Goal: Information Seeking & Learning: Understand process/instructions

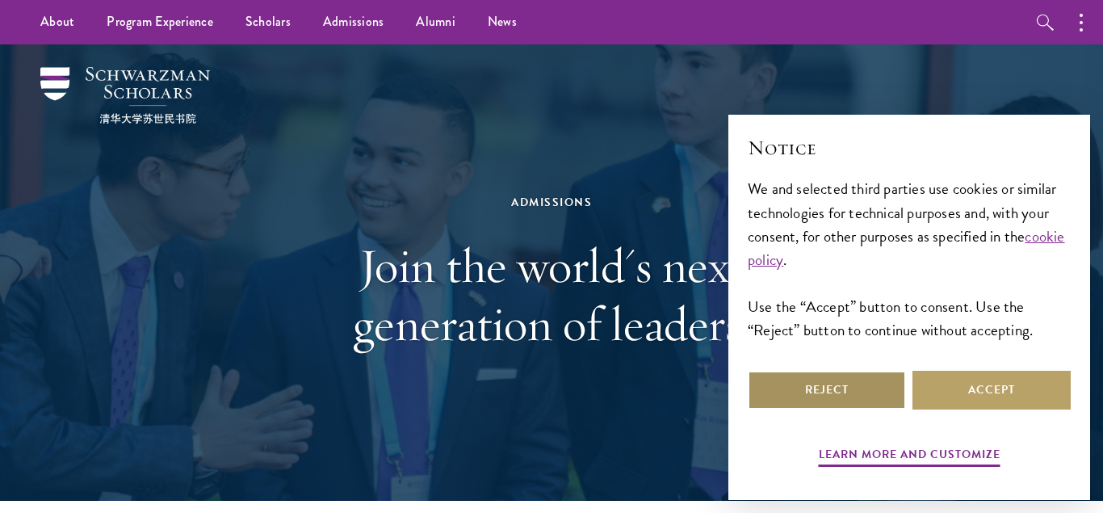
click at [833, 383] on button "Reject" at bounding box center [826, 390] width 158 height 39
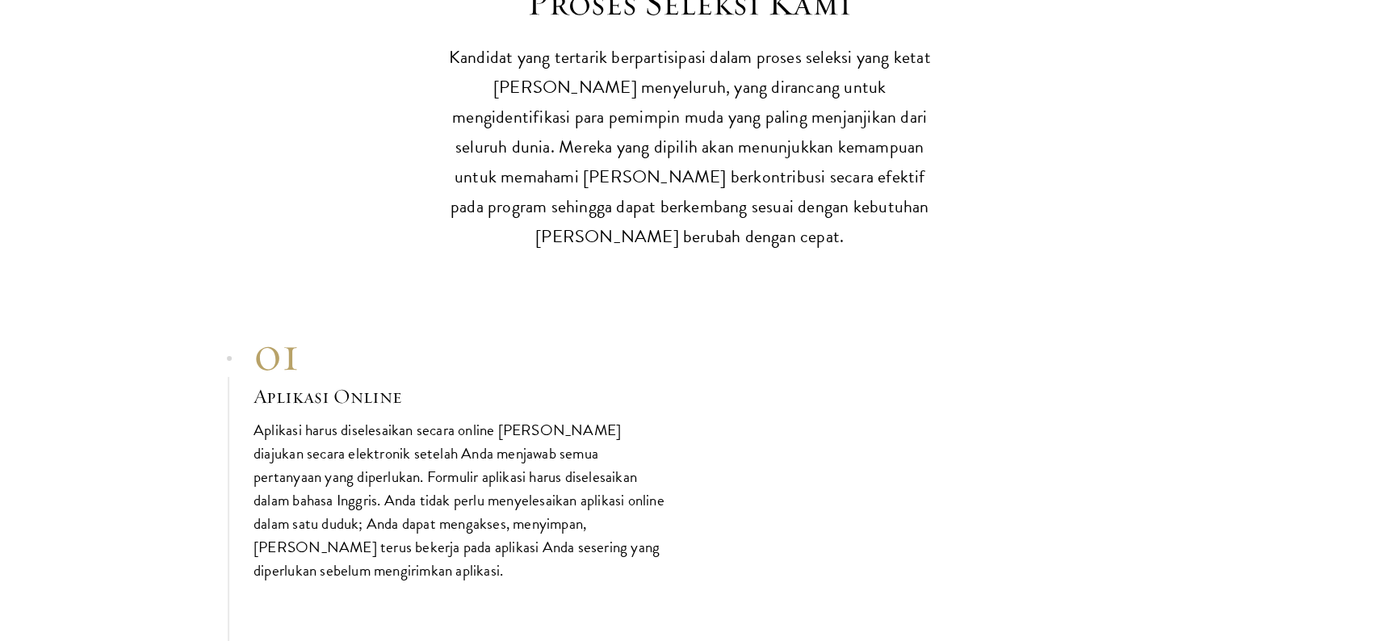
scroll to position [4848, 0]
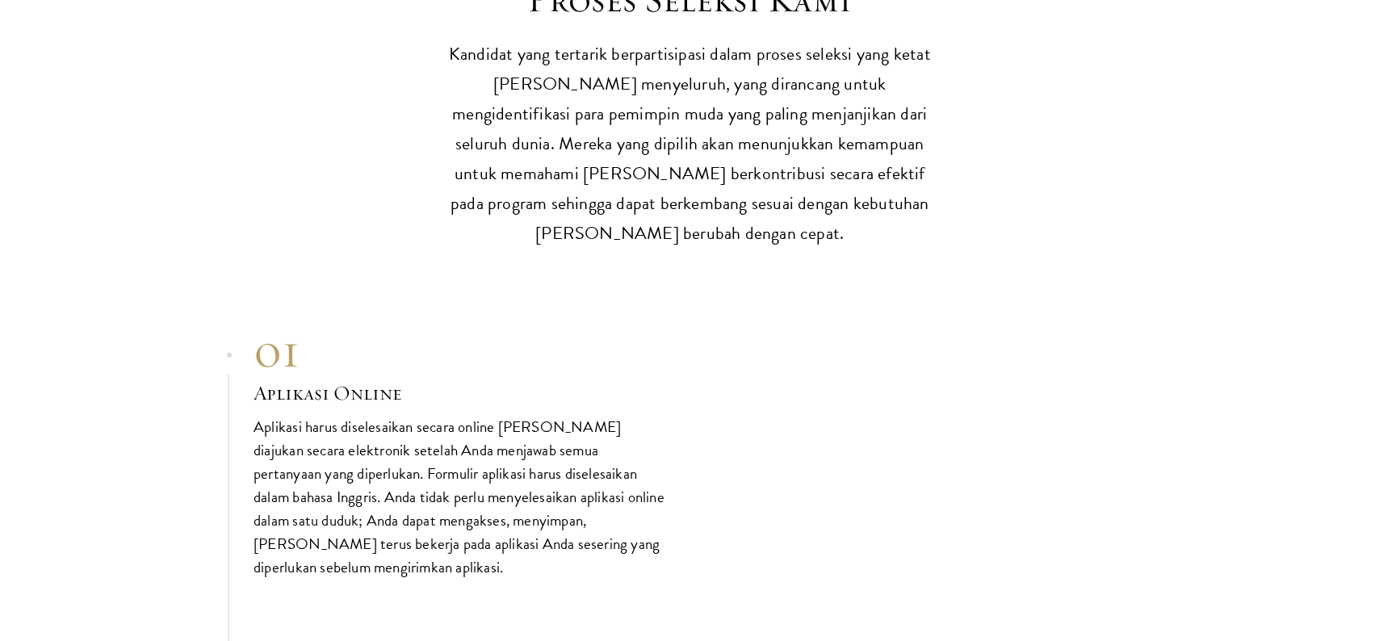
click at [573, 414] on p "Aplikasi harus diselesaikan secara online dan diajukan secara elektronik setela…" at bounding box center [459, 496] width 412 height 164
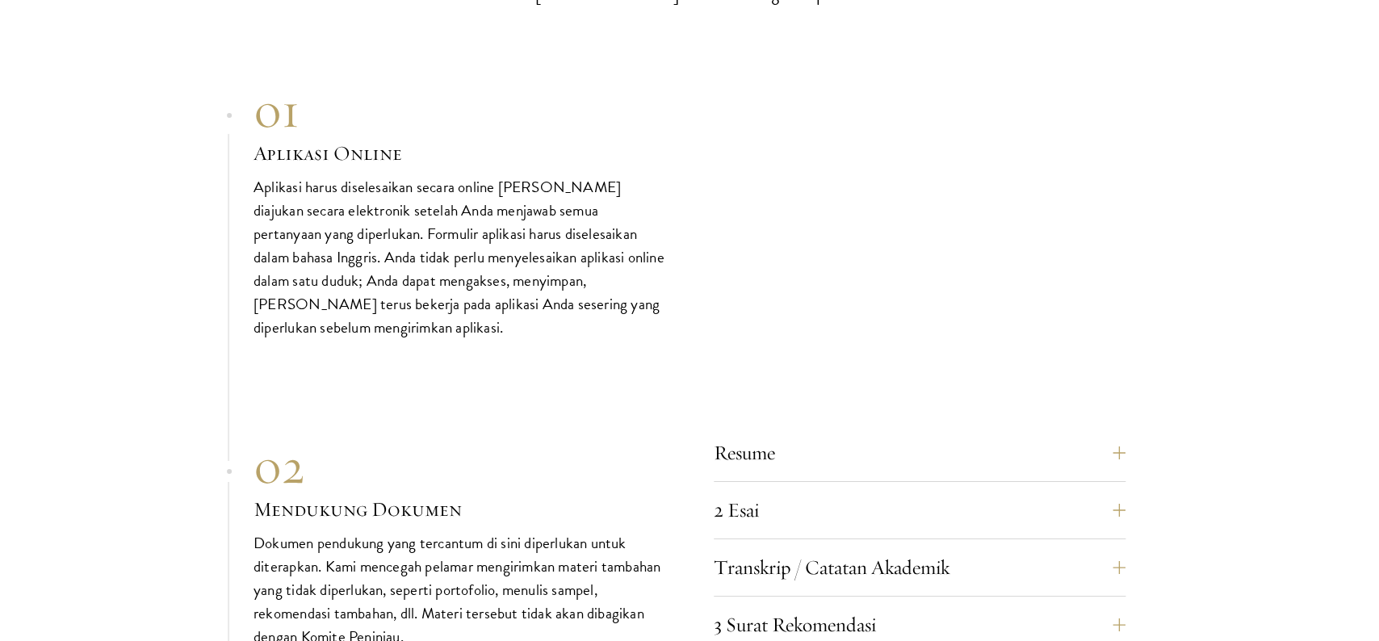
scroll to position [5104, 0]
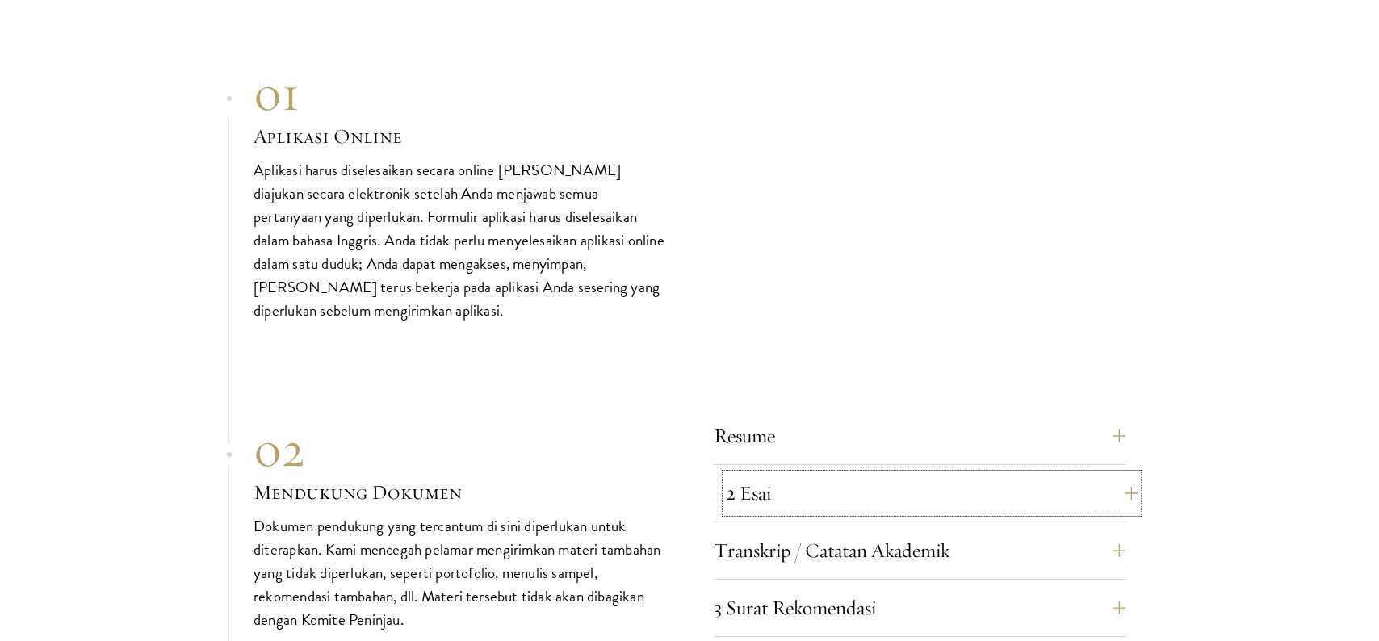
click at [738, 474] on button "2 Esai" at bounding box center [932, 493] width 412 height 39
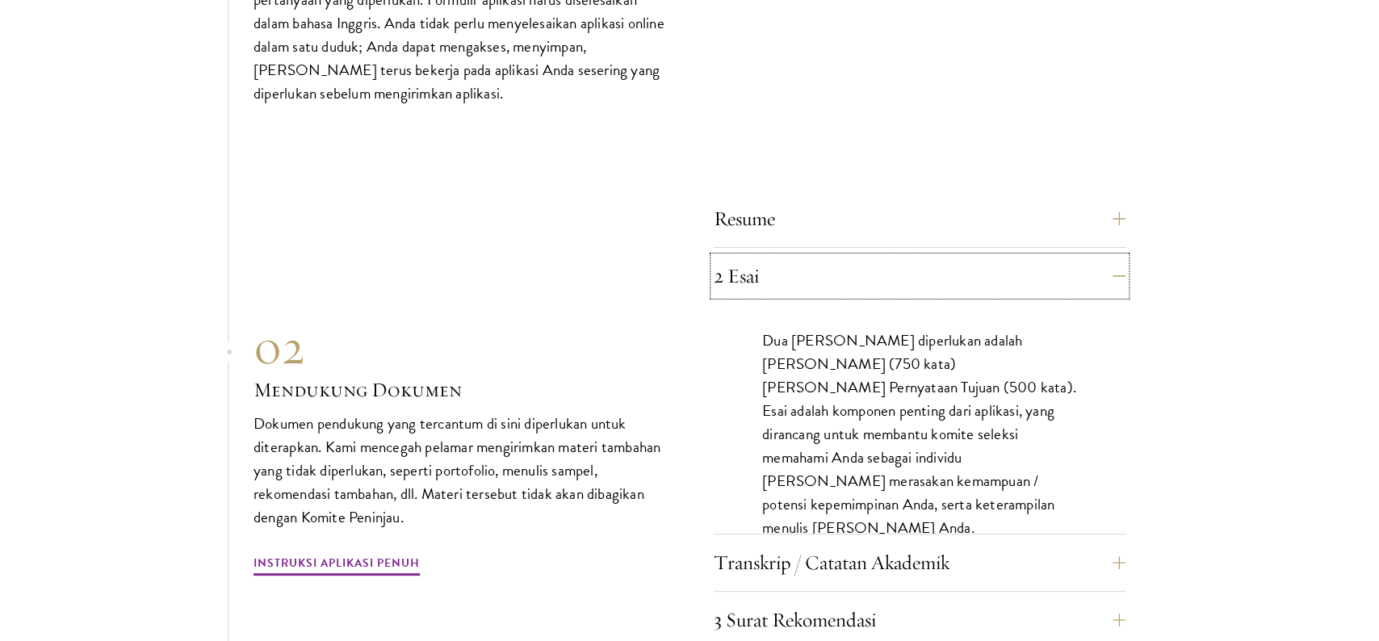
scroll to position [5324, 0]
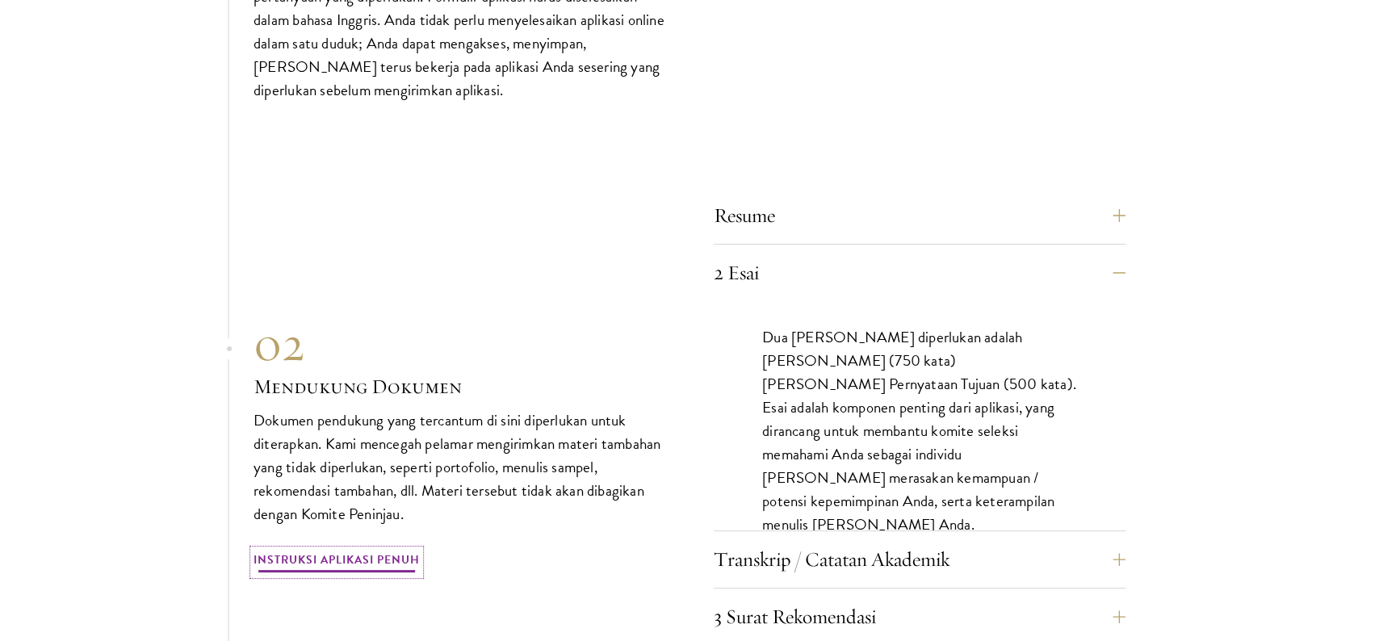
click at [383, 512] on link "Instruksi Aplikasi Penuh" at bounding box center [336, 562] width 166 height 25
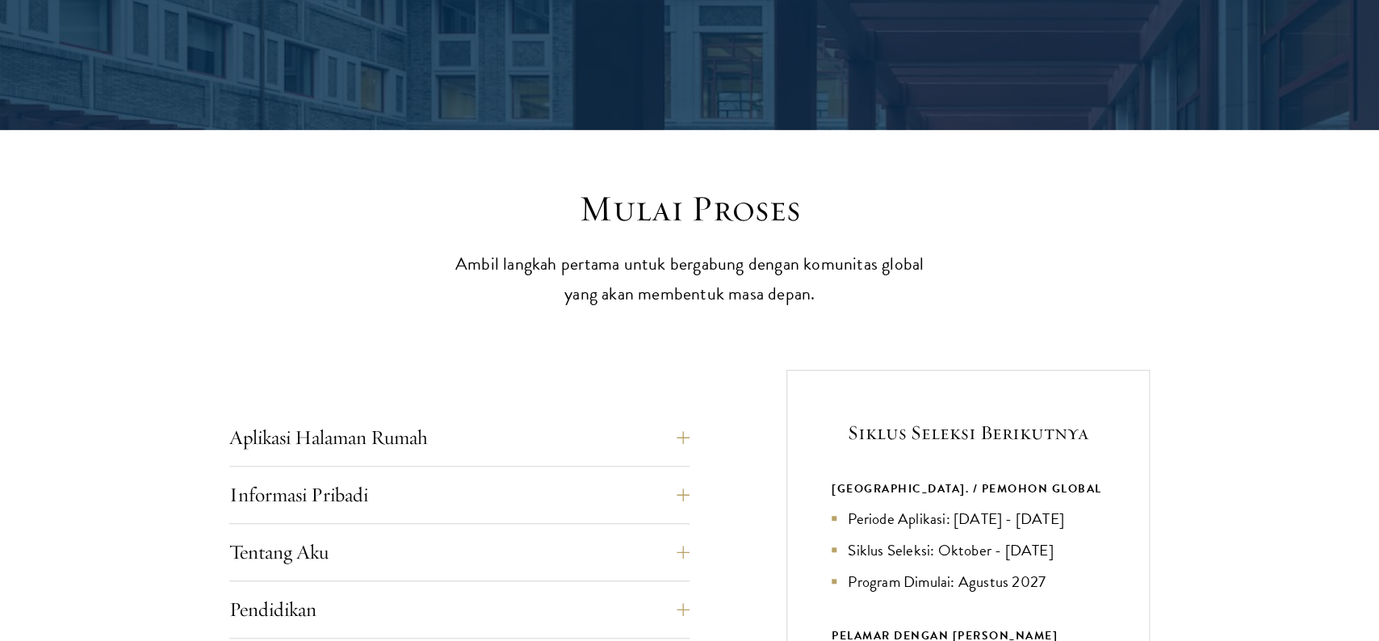
scroll to position [329, 0]
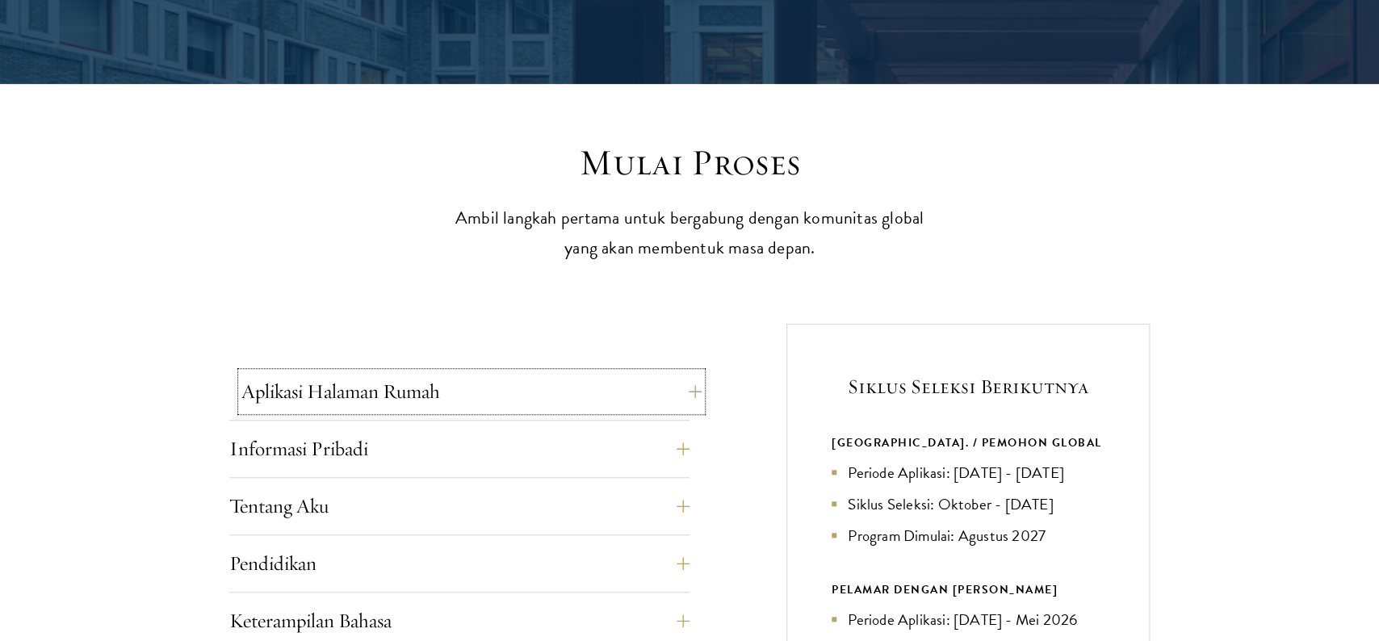
click at [598, 398] on button "Aplikasi Halaman Rumah" at bounding box center [471, 391] width 460 height 39
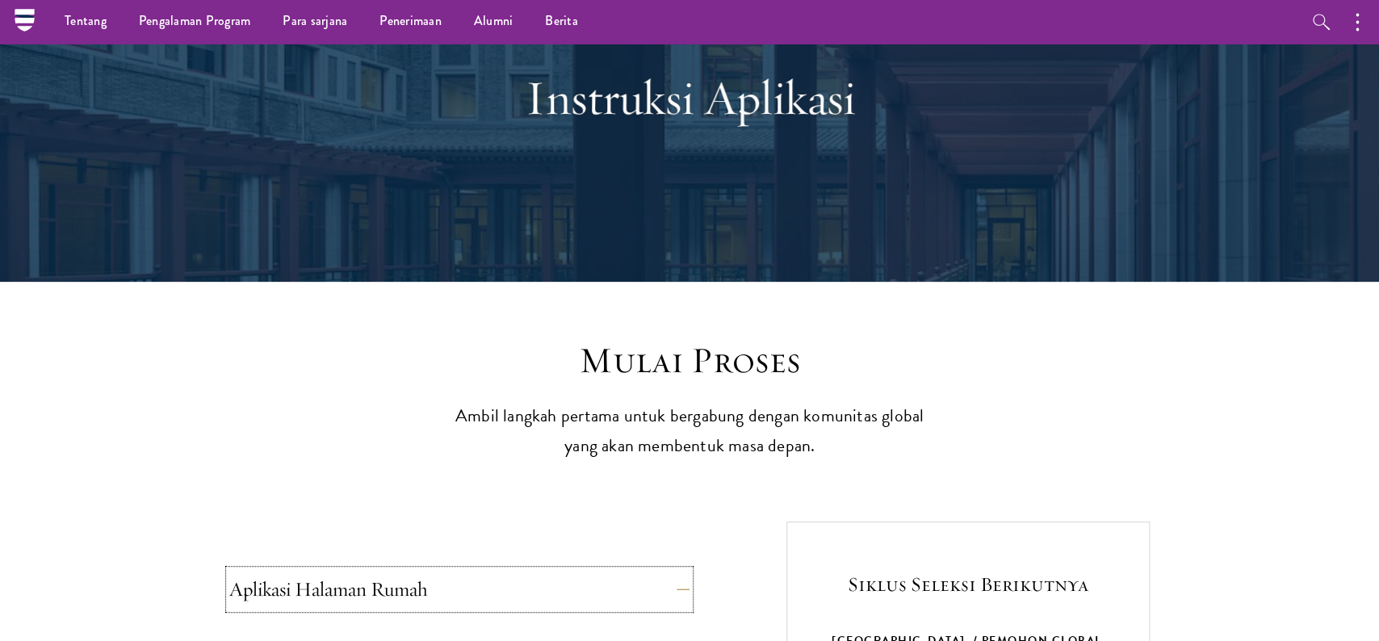
scroll to position [0, 0]
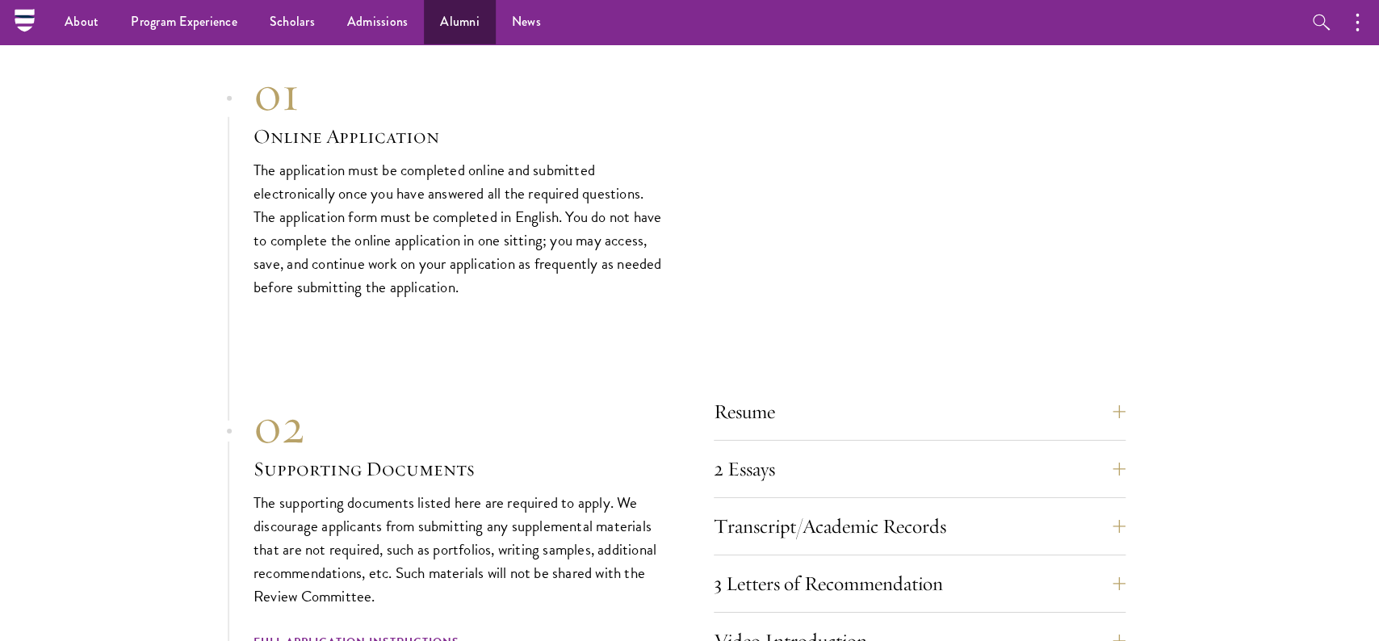
scroll to position [4043, 0]
